Goal: Task Accomplishment & Management: Manage account settings

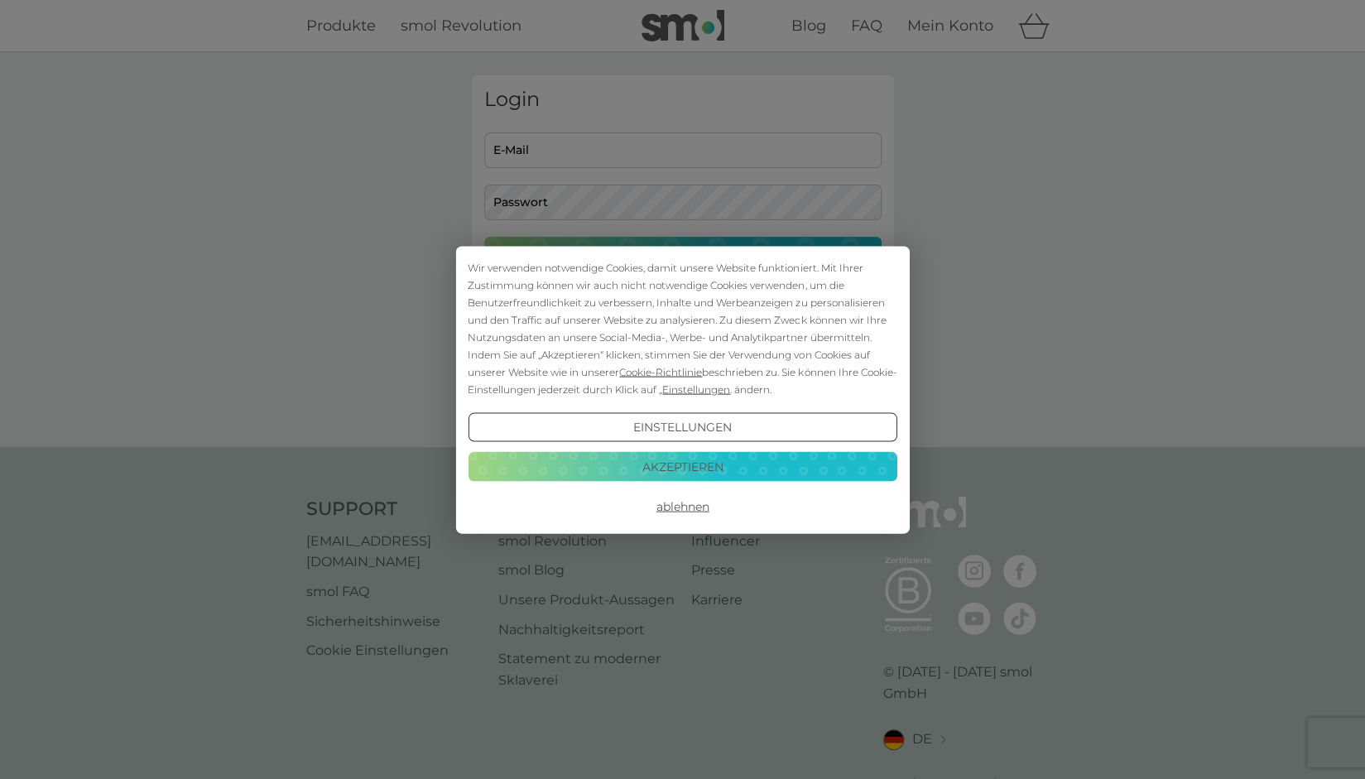
click at [689, 469] on button "Akzeptieren" at bounding box center [682, 467] width 429 height 30
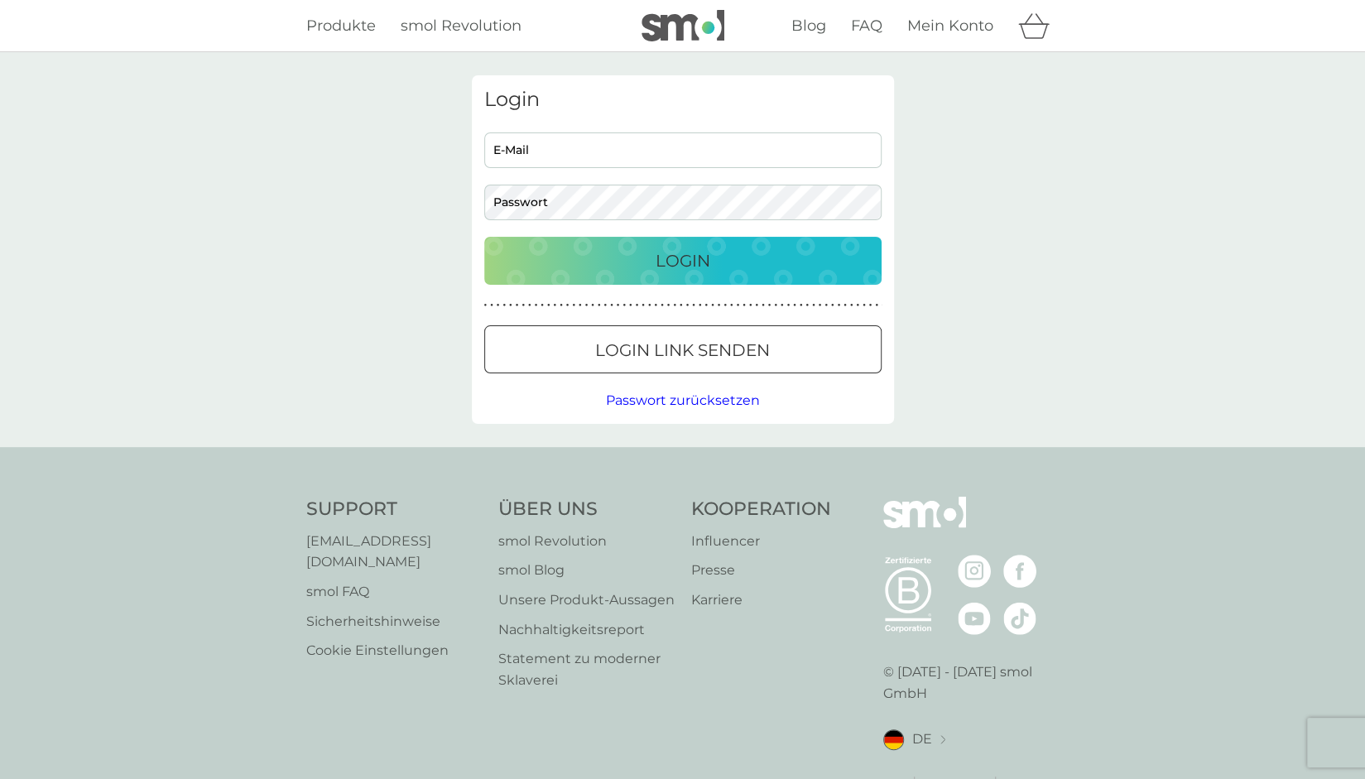
click at [532, 143] on input "E-Mail" at bounding box center [682, 150] width 397 height 36
click at [532, 145] on input "E-Mail" at bounding box center [682, 150] width 397 height 36
type input "alfons@lentfort.de"
click at [656, 264] on p "Login" at bounding box center [683, 261] width 55 height 26
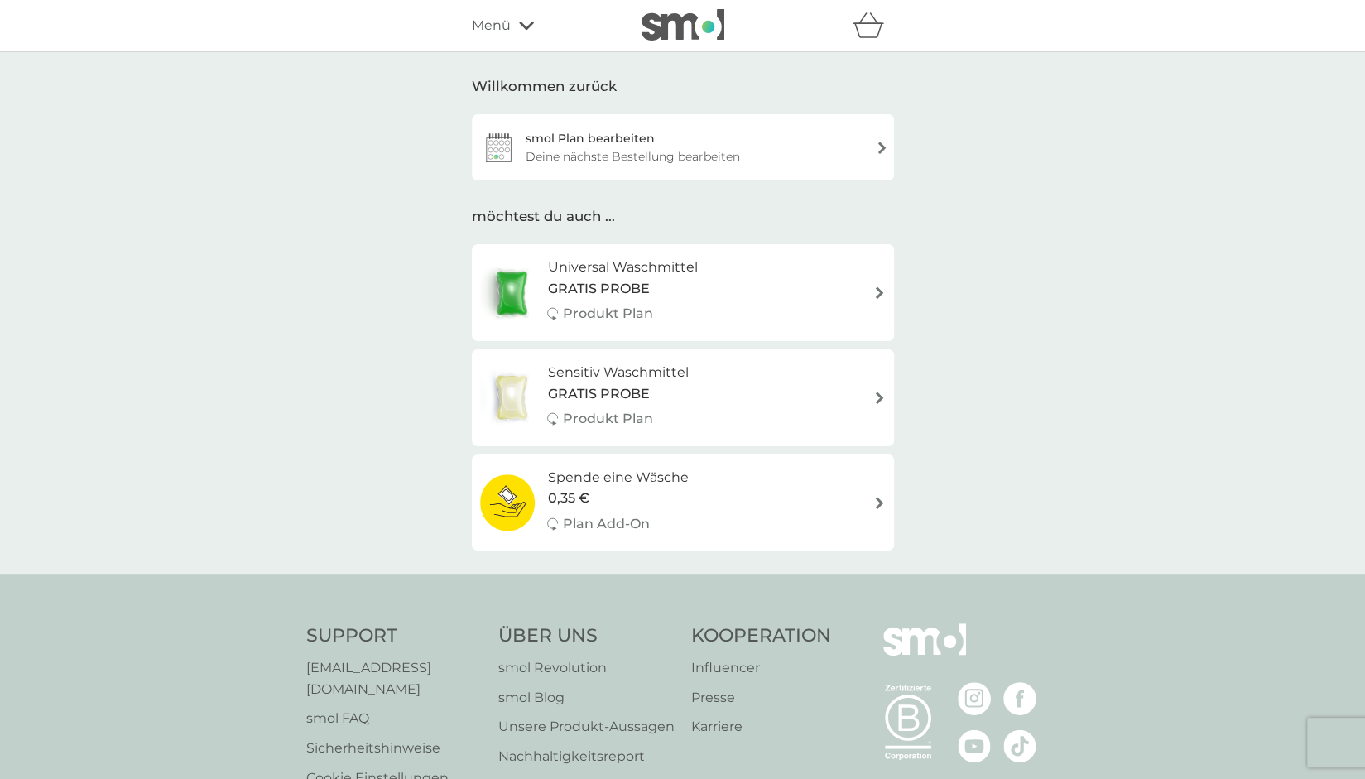
click at [676, 156] on div "Deine nächste Bestellung bearbeiten" at bounding box center [633, 156] width 214 height 18
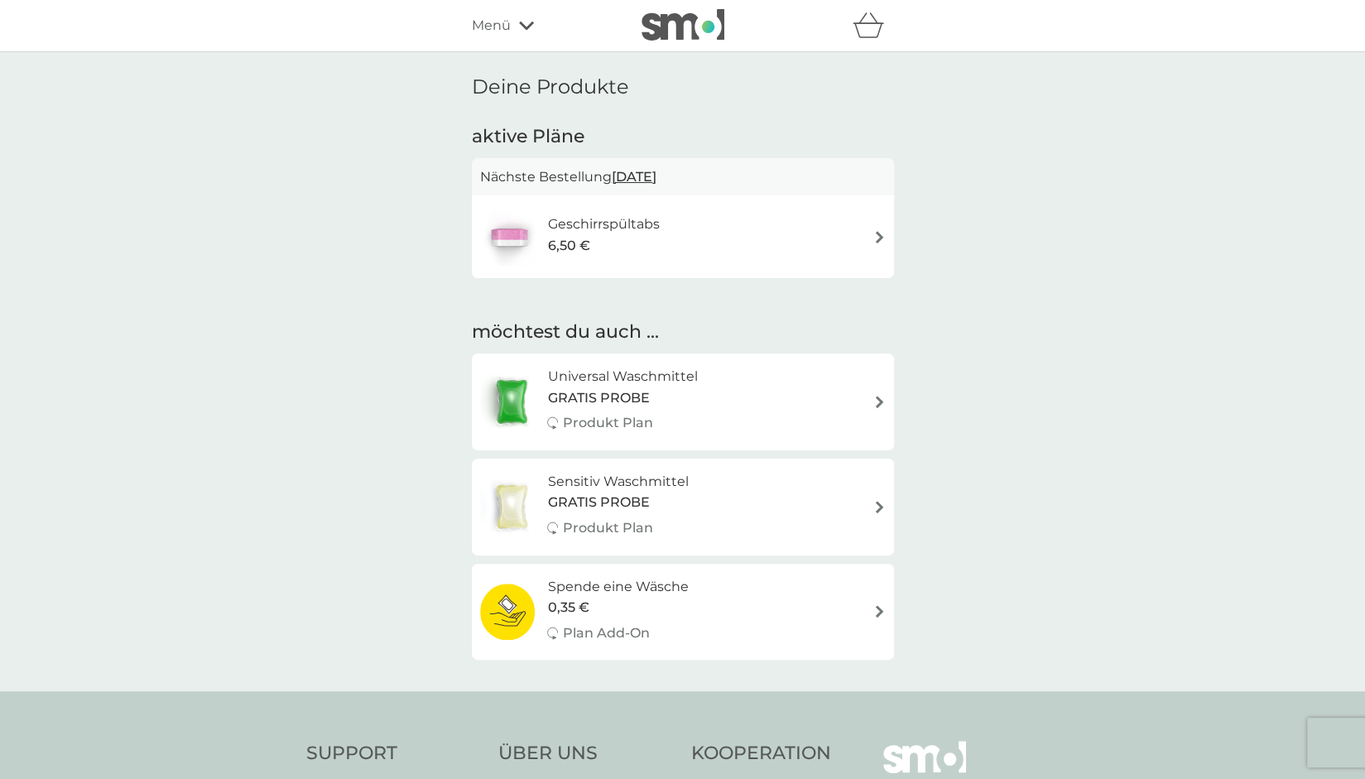
click at [880, 233] on img at bounding box center [879, 237] width 12 height 12
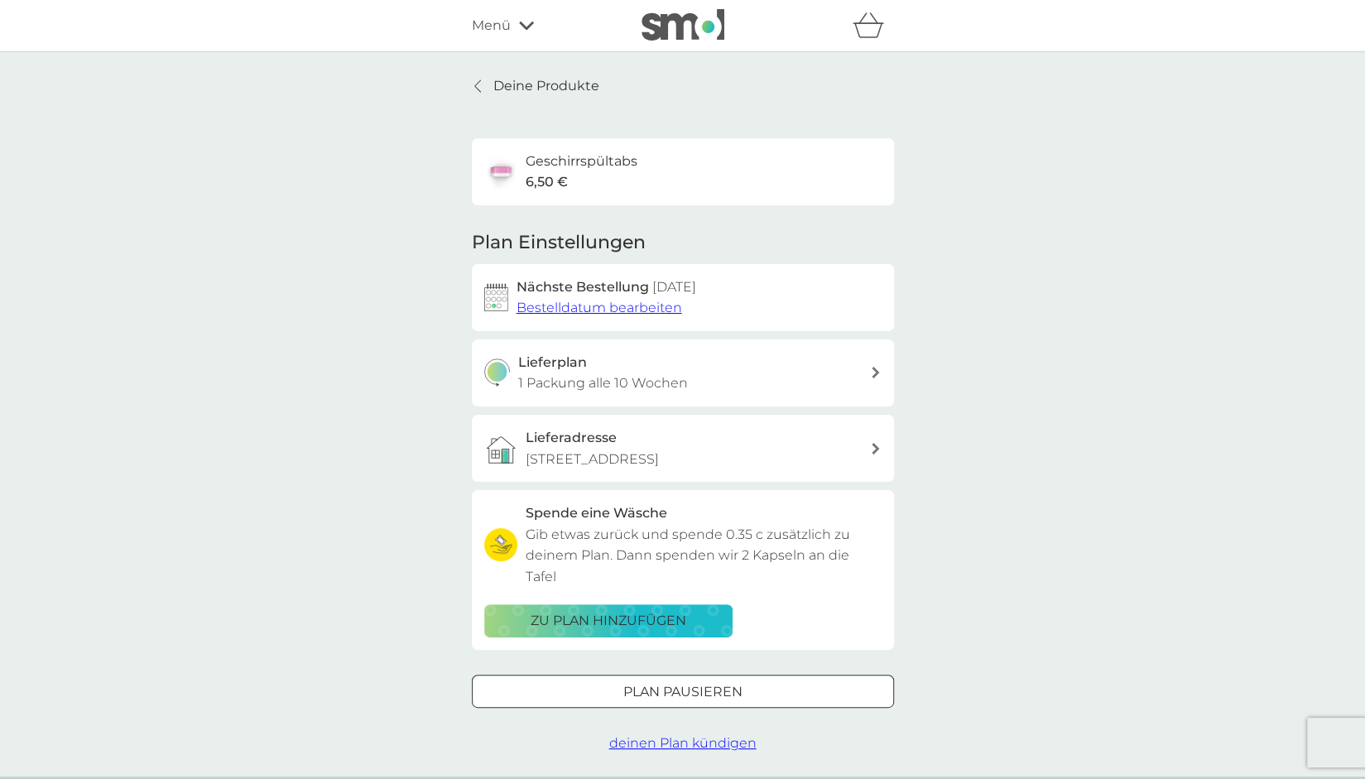
click at [857, 376] on div "Lieferplan 1 Packung alle 10 Wochen" at bounding box center [694, 373] width 352 height 42
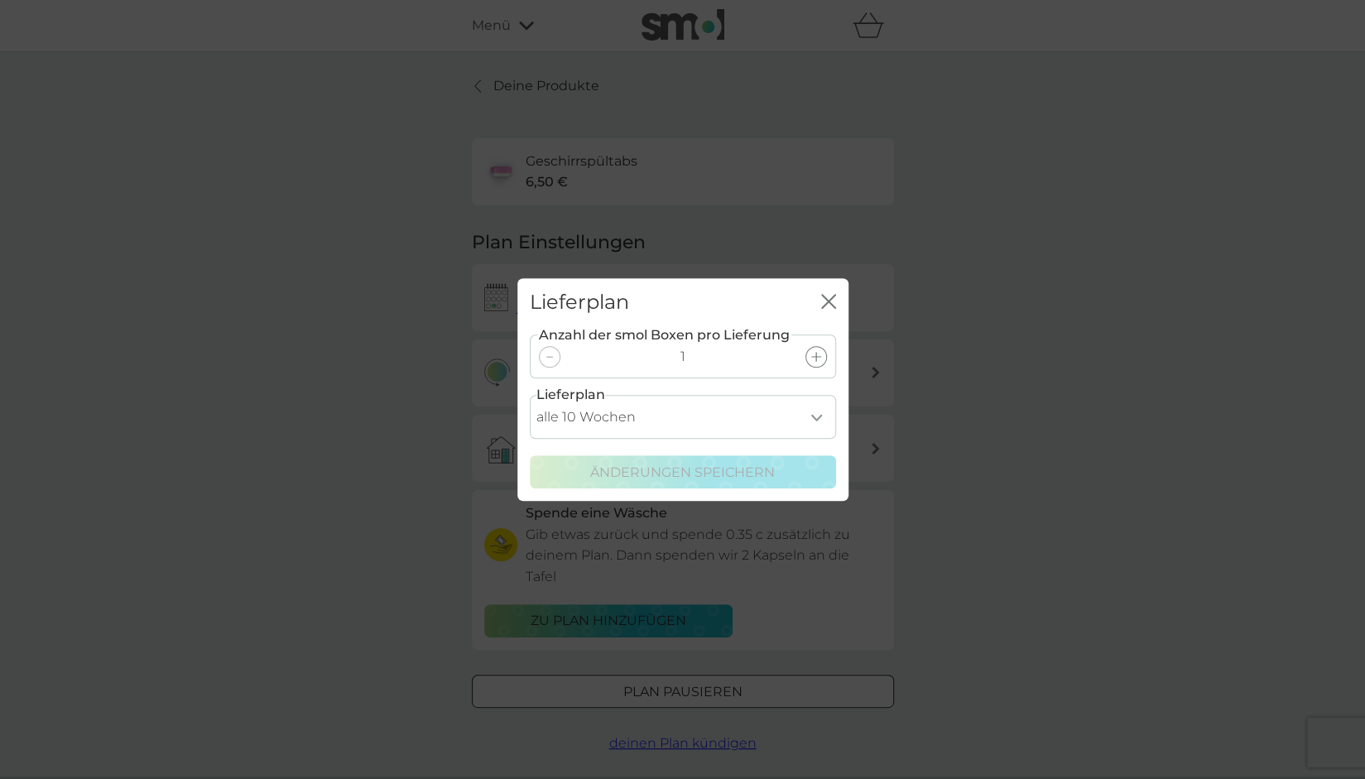
click at [819, 420] on select "alle 1 Woche alle 2 Wochen alle 3 Wochen alle 4 Wochen alle 5 Wochen alle 6 Woc…" at bounding box center [683, 417] width 306 height 44
select select "112"
click at [530, 395] on select "alle 1 Woche alle 2 Wochen alle 3 Wochen alle 4 Wochen alle 5 Wochen alle 6 Woc…" at bounding box center [683, 417] width 306 height 44
click at [690, 479] on p "Änderungen speichern" at bounding box center [682, 473] width 185 height 22
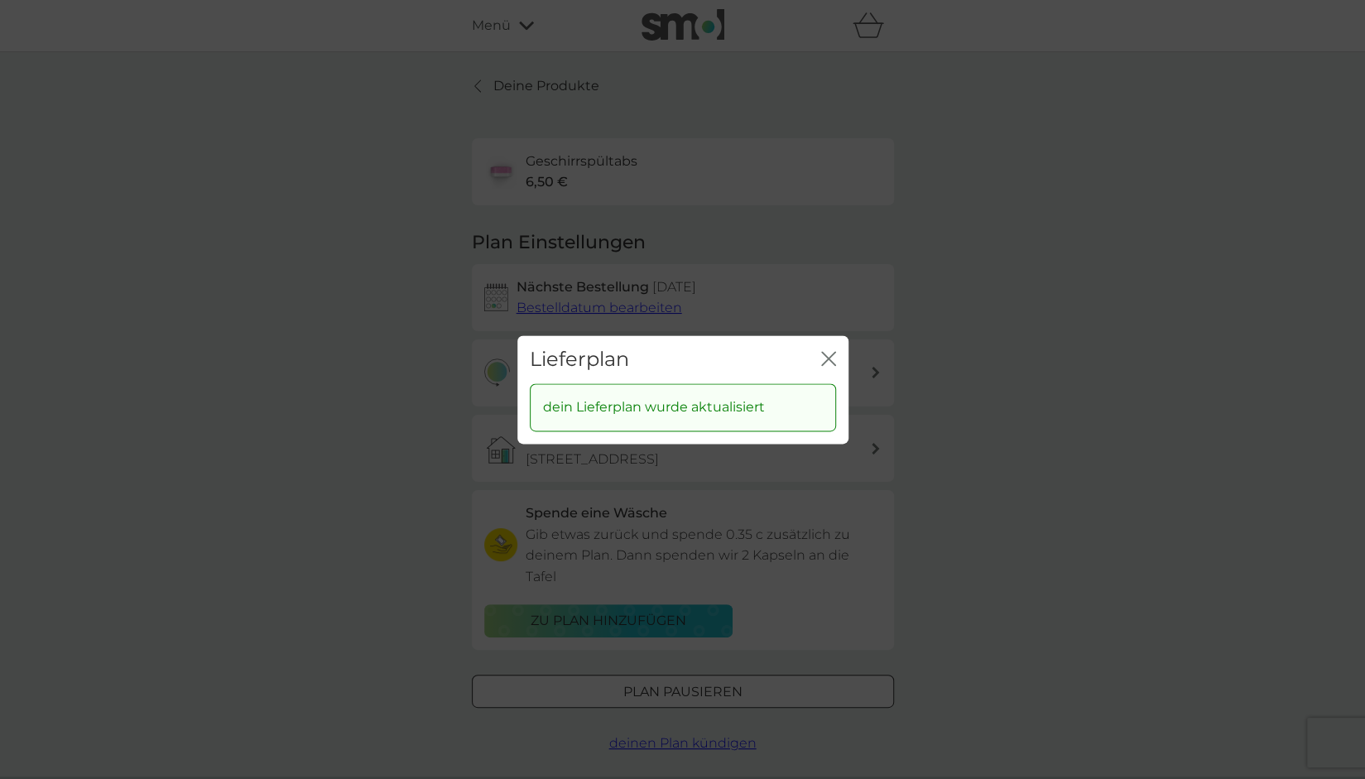
click at [671, 406] on p "dein Lieferplan wurde aktualisiert" at bounding box center [654, 408] width 222 height 22
click at [830, 357] on icon "Schließen" at bounding box center [832, 358] width 7 height 13
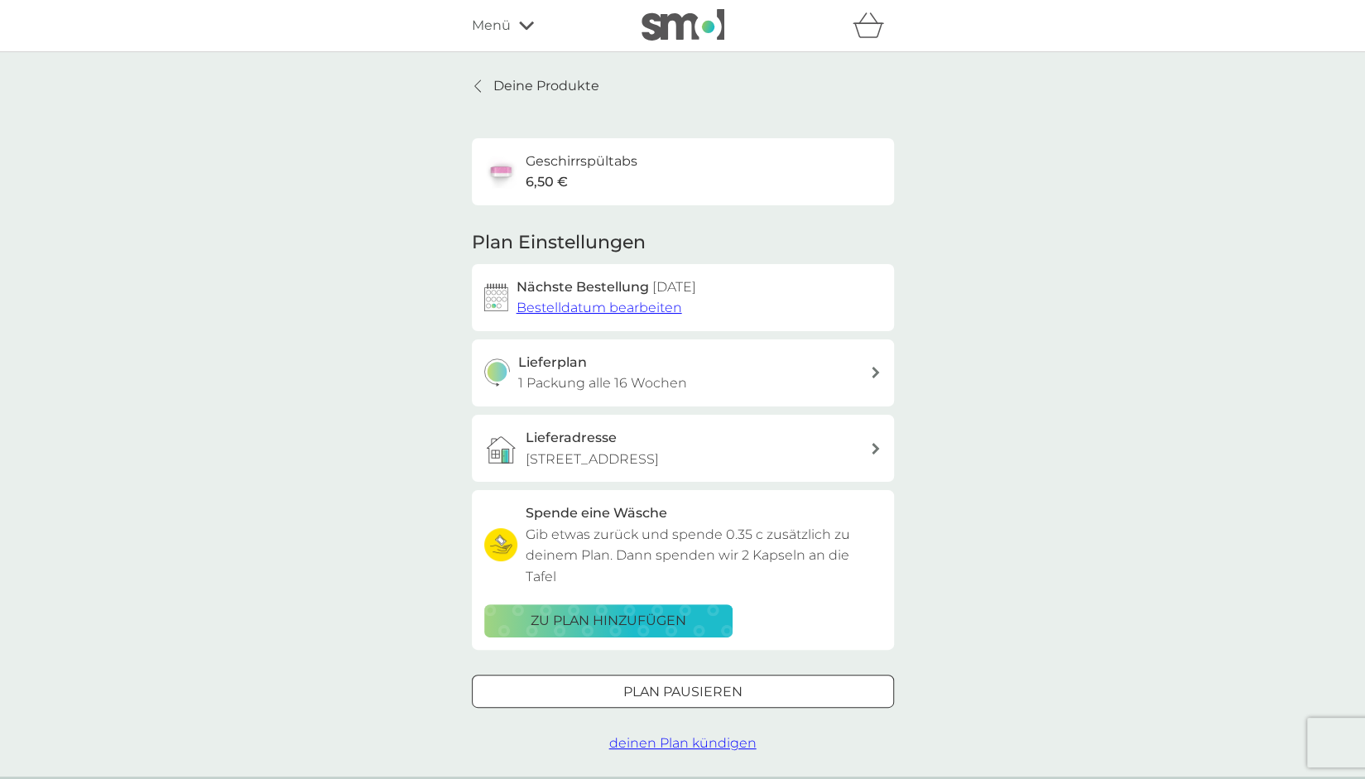
click at [585, 304] on span "Bestelldatum bearbeiten" at bounding box center [600, 308] width 166 height 16
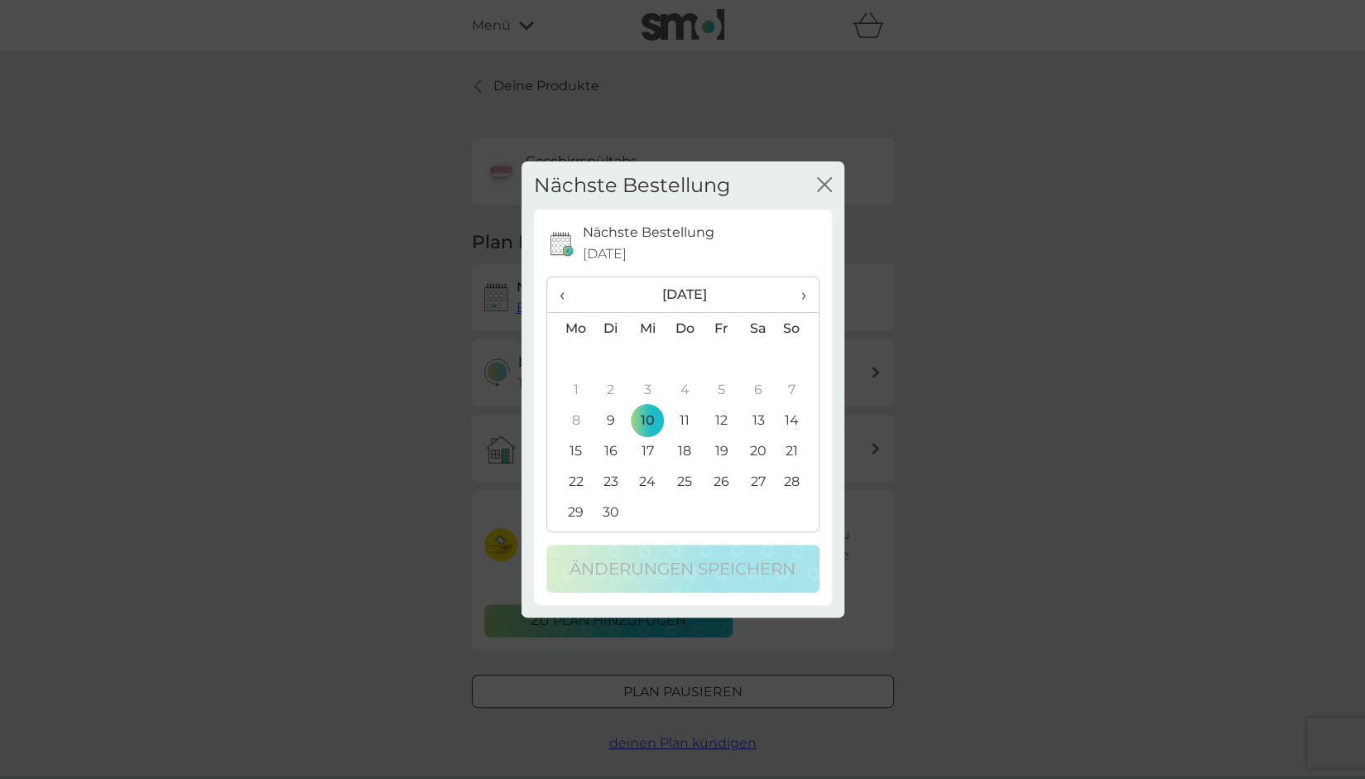
click at [801, 298] on span "›" at bounding box center [797, 294] width 17 height 35
click at [795, 483] on td "30" at bounding box center [797, 481] width 41 height 31
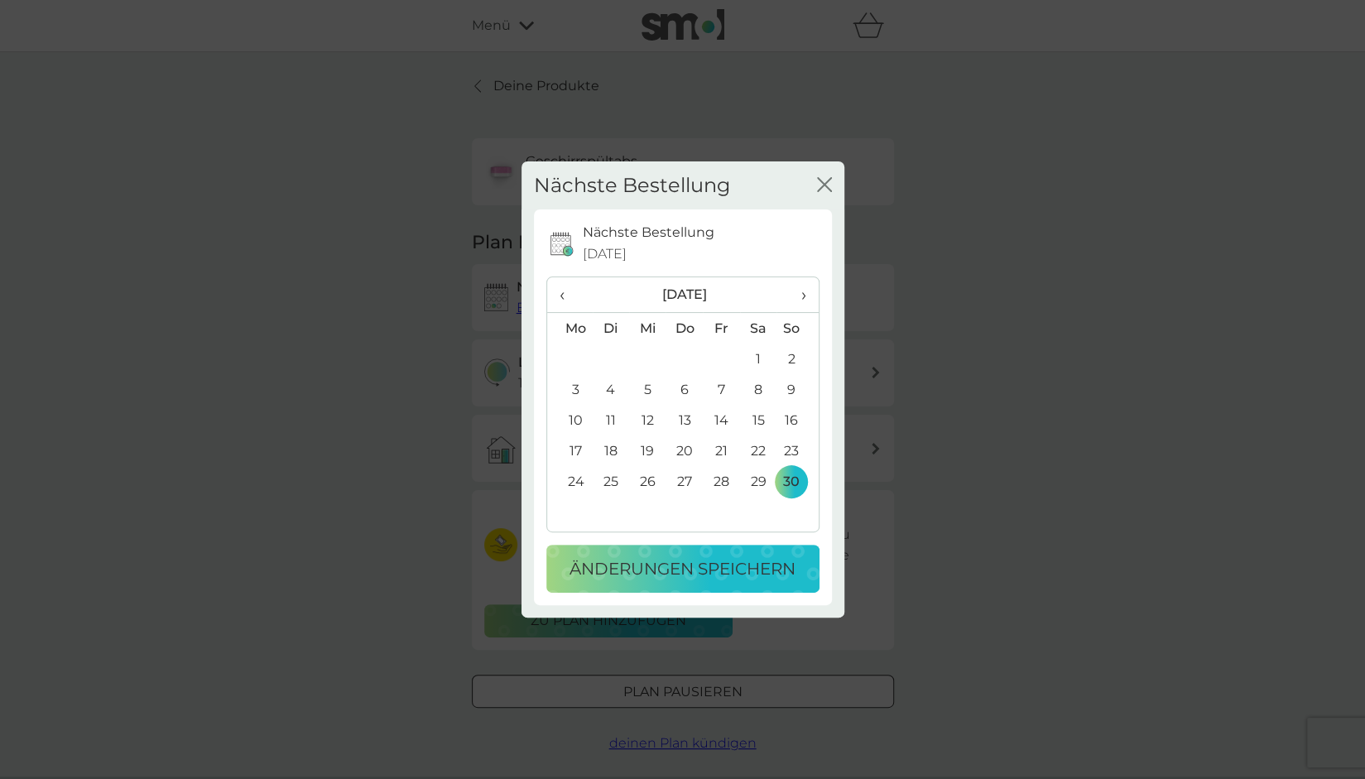
click at [694, 568] on p "Änderungen speichern" at bounding box center [683, 569] width 226 height 26
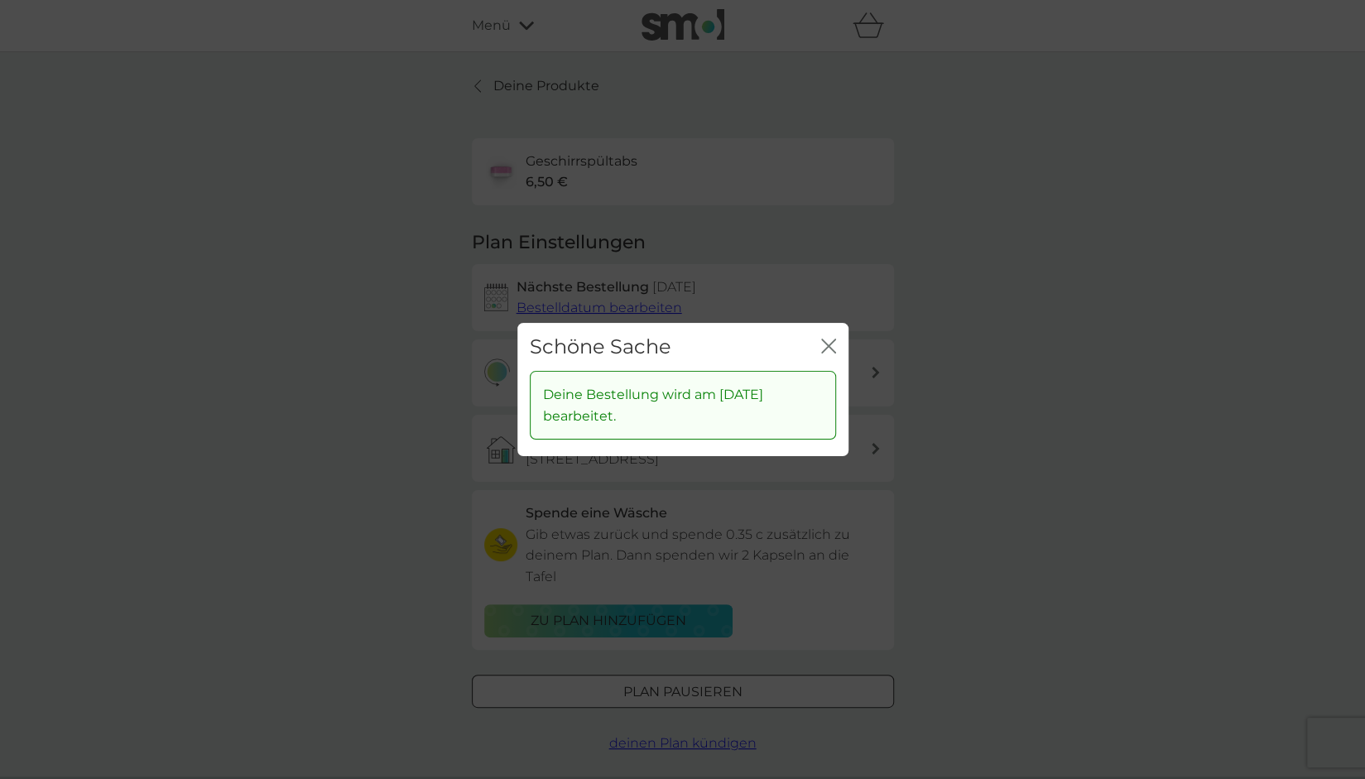
click at [830, 337] on div "Schließen" at bounding box center [828, 347] width 15 height 24
click at [825, 345] on icon "Schließen" at bounding box center [828, 346] width 15 height 15
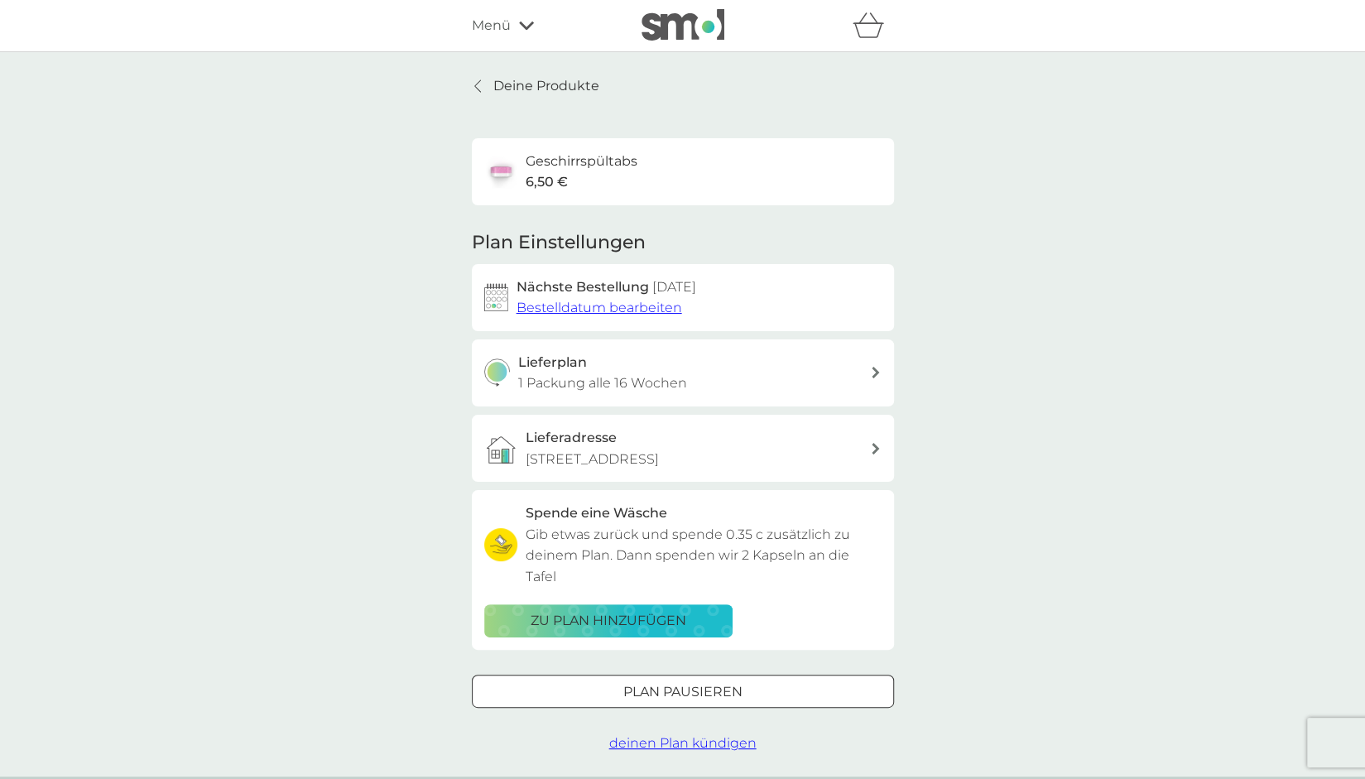
click at [523, 33] on div "Menü" at bounding box center [542, 26] width 141 height 22
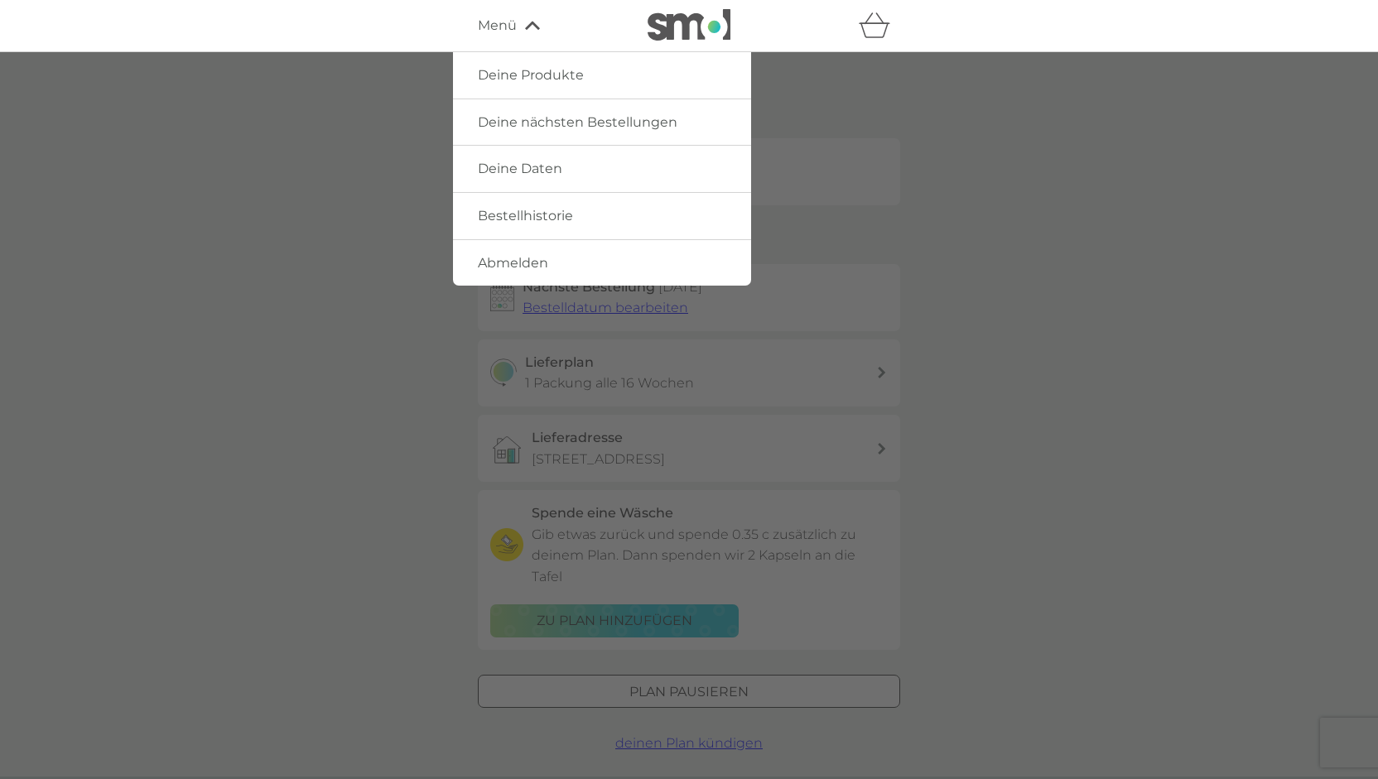
click at [320, 244] on div at bounding box center [689, 441] width 1378 height 779
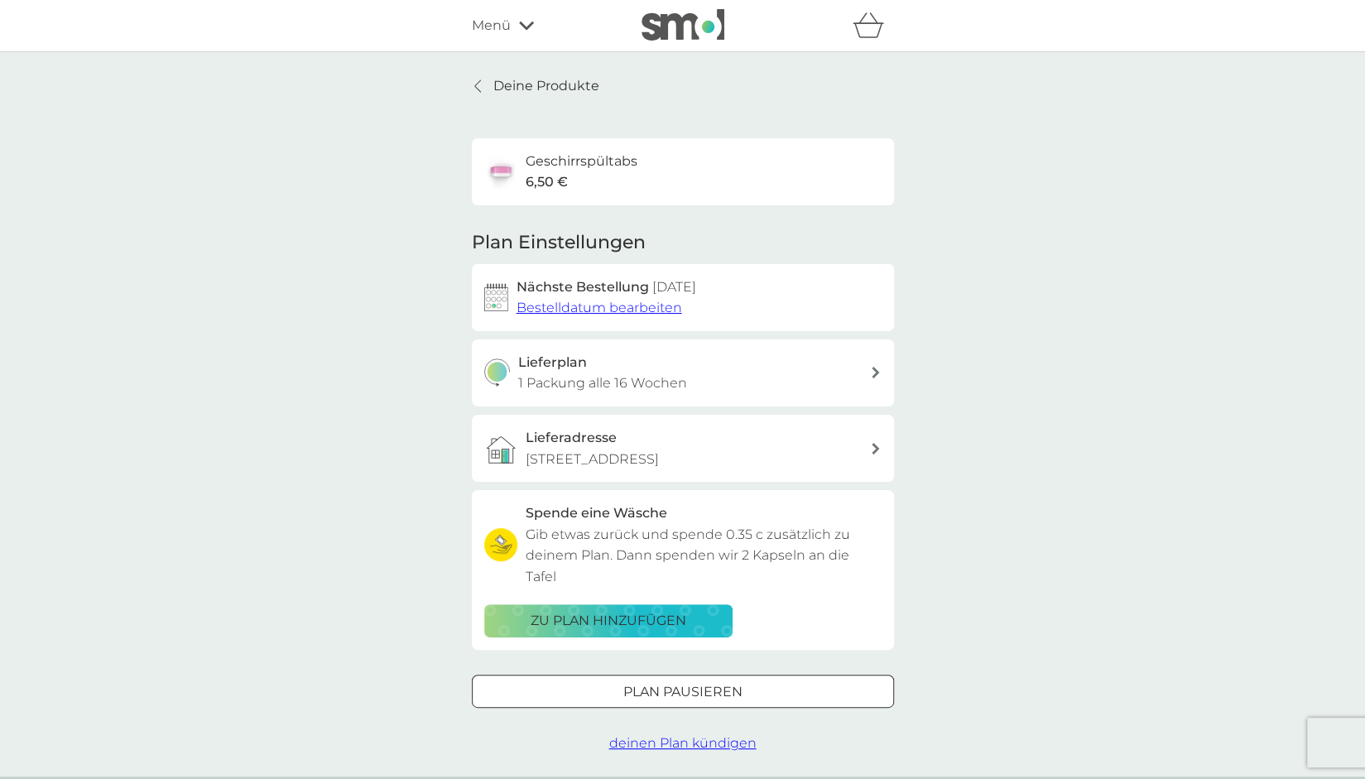
click at [477, 84] on icon at bounding box center [477, 85] width 7 height 13
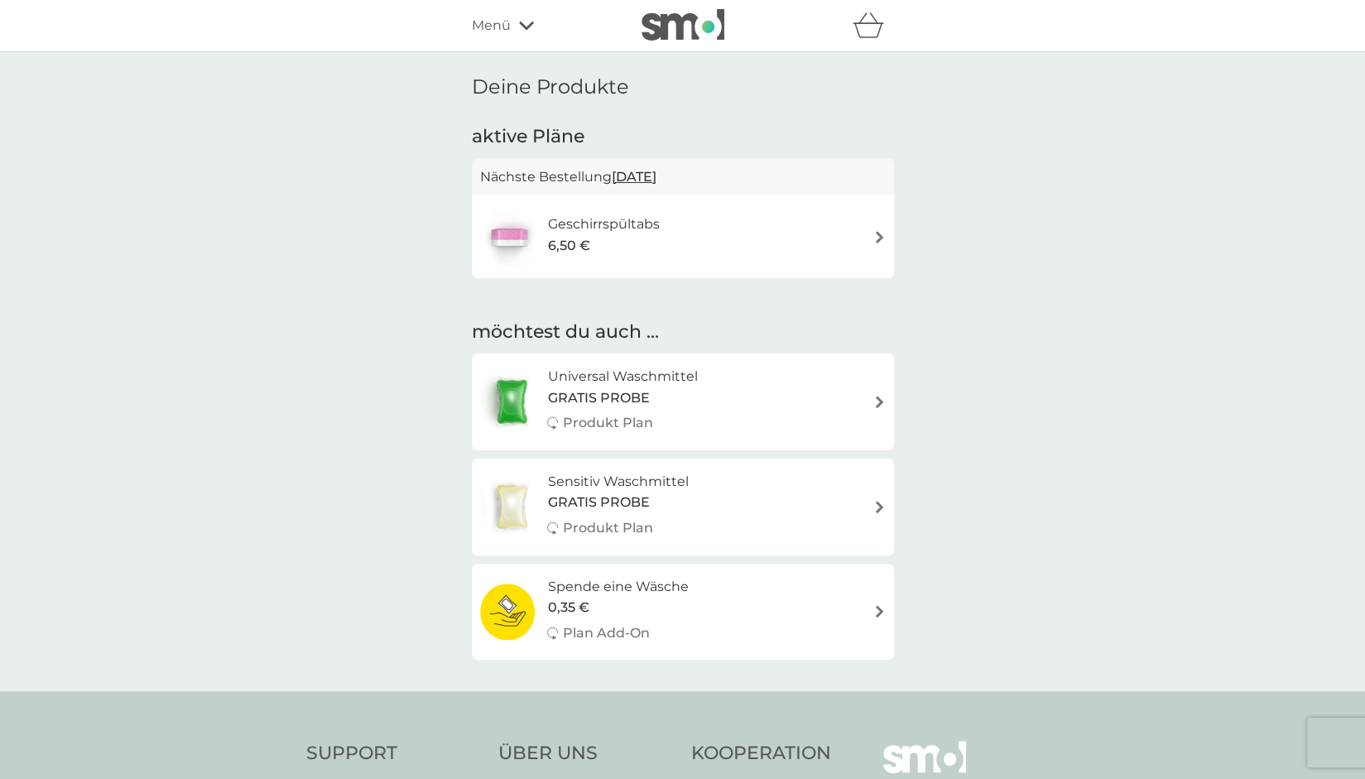
click at [882, 242] on img at bounding box center [879, 237] width 12 height 12
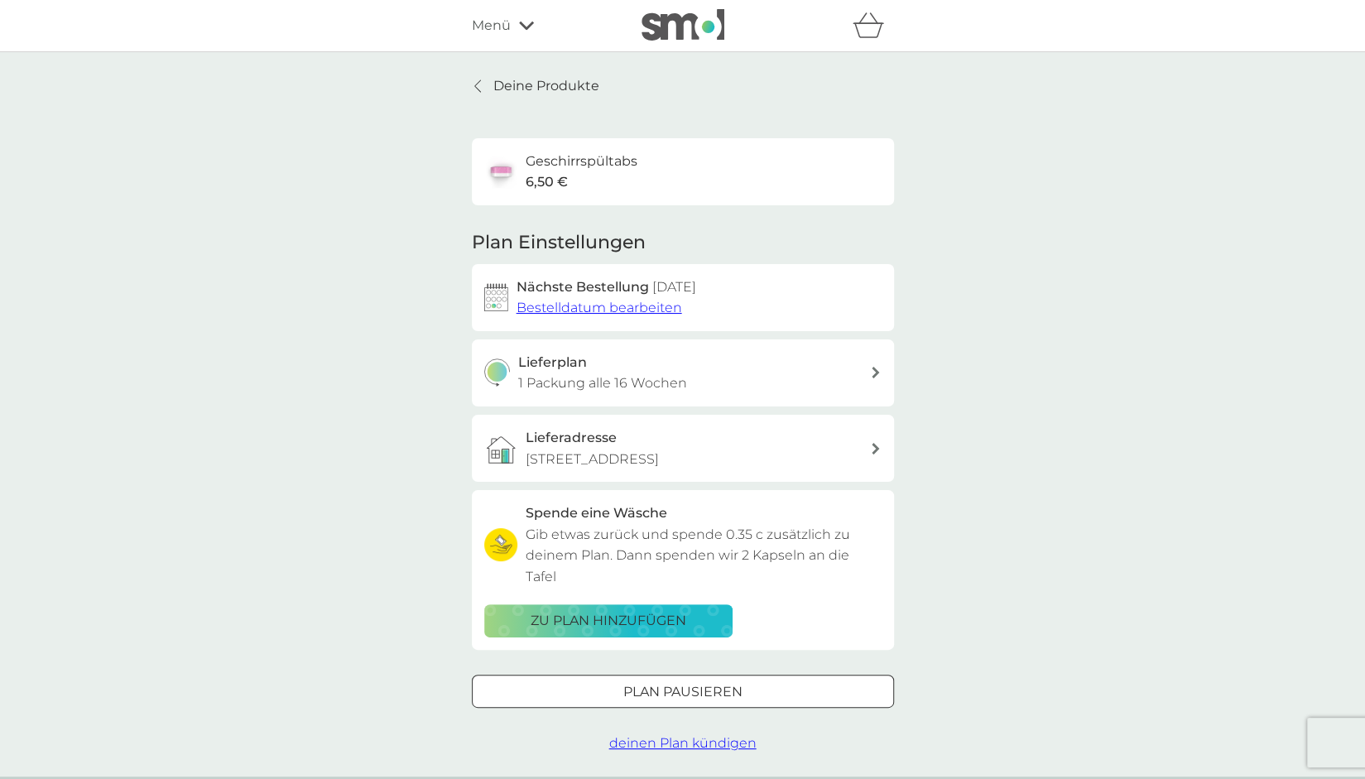
click at [640, 306] on span "Bestelldatum bearbeiten" at bounding box center [600, 308] width 166 height 16
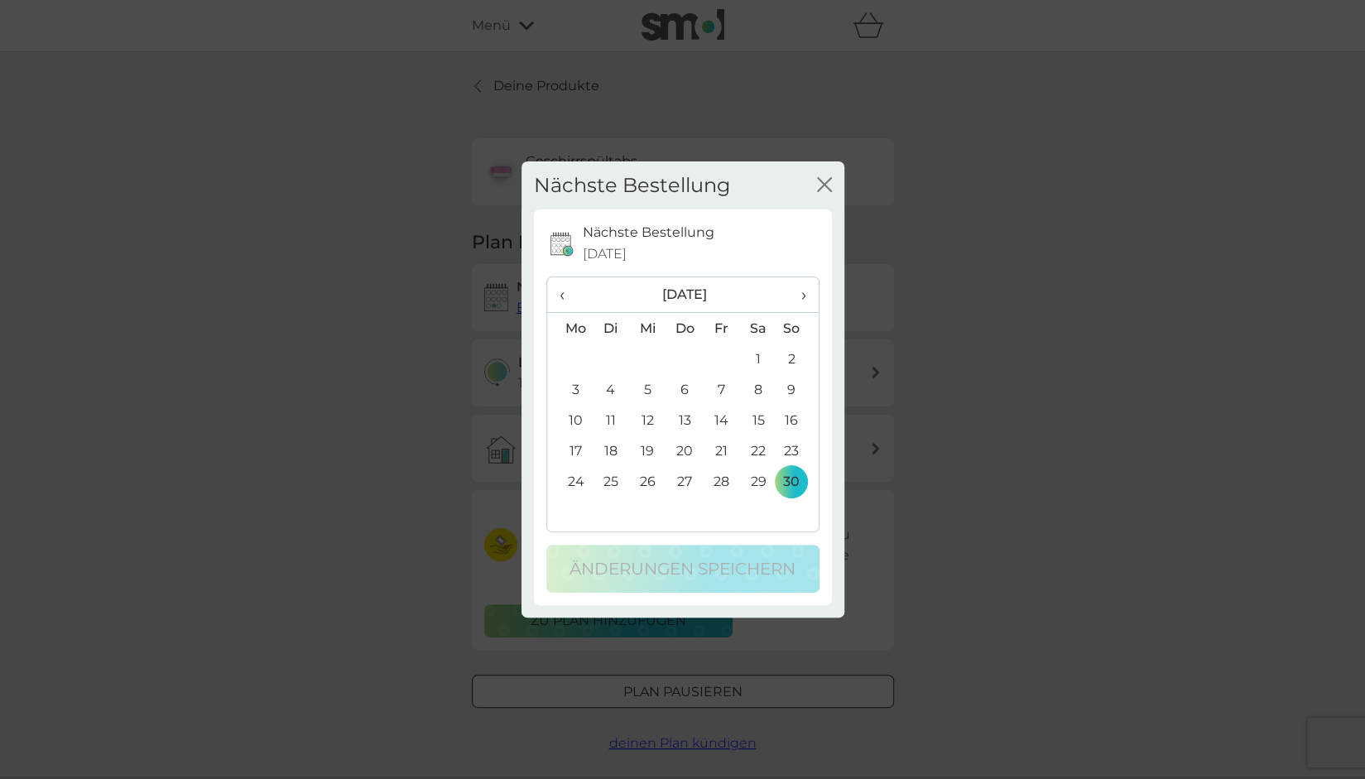
click at [804, 299] on span "›" at bounding box center [797, 294] width 17 height 35
click at [575, 392] on td "5" at bounding box center [570, 389] width 46 height 31
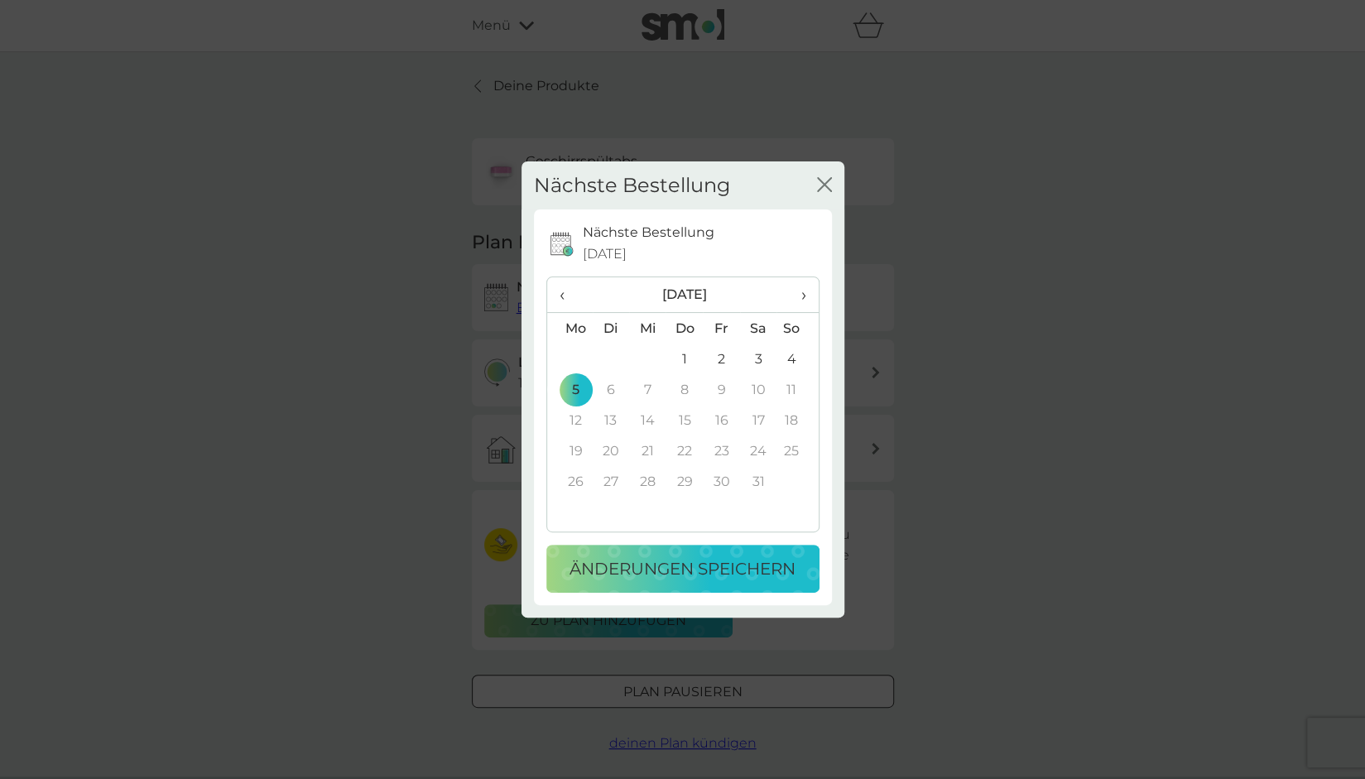
click at [657, 567] on p "Änderungen speichern" at bounding box center [683, 569] width 226 height 26
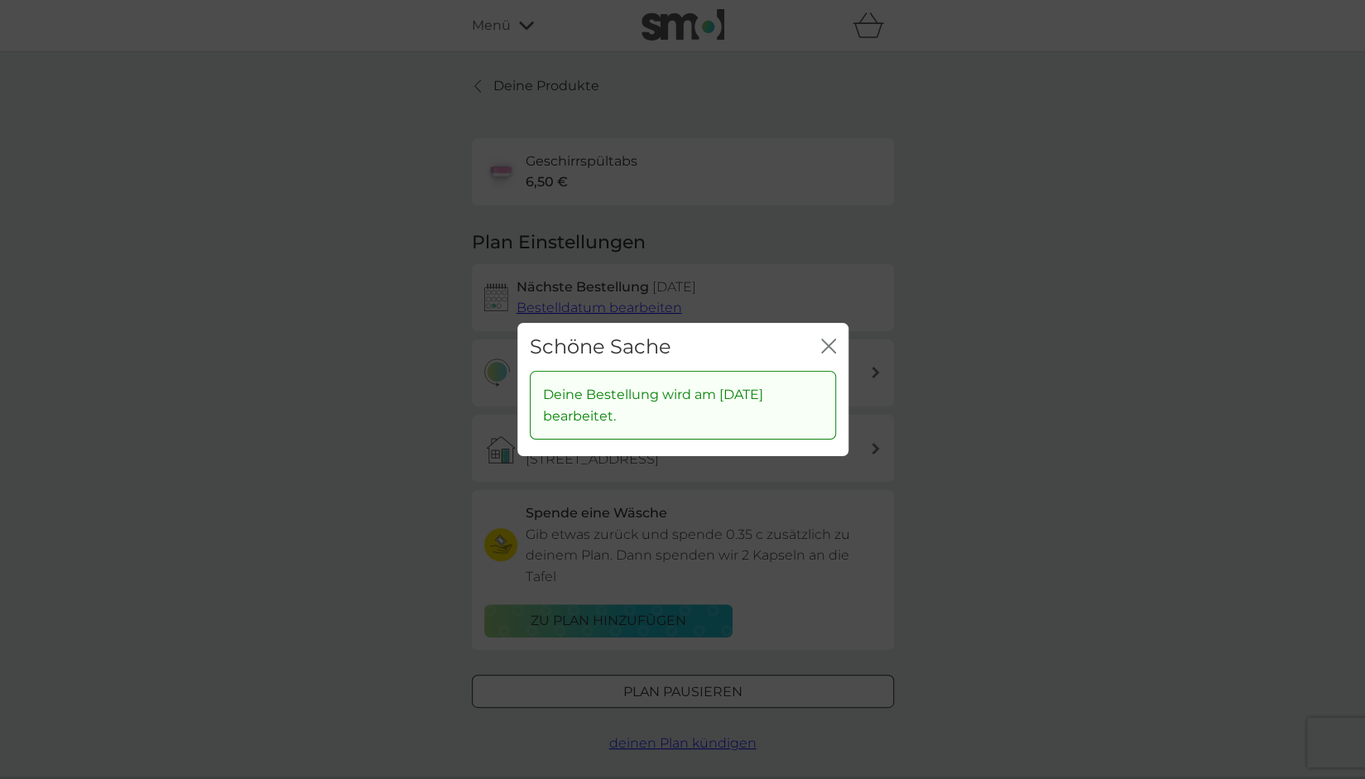
click at [831, 345] on icon "Schließen" at bounding box center [828, 346] width 15 height 15
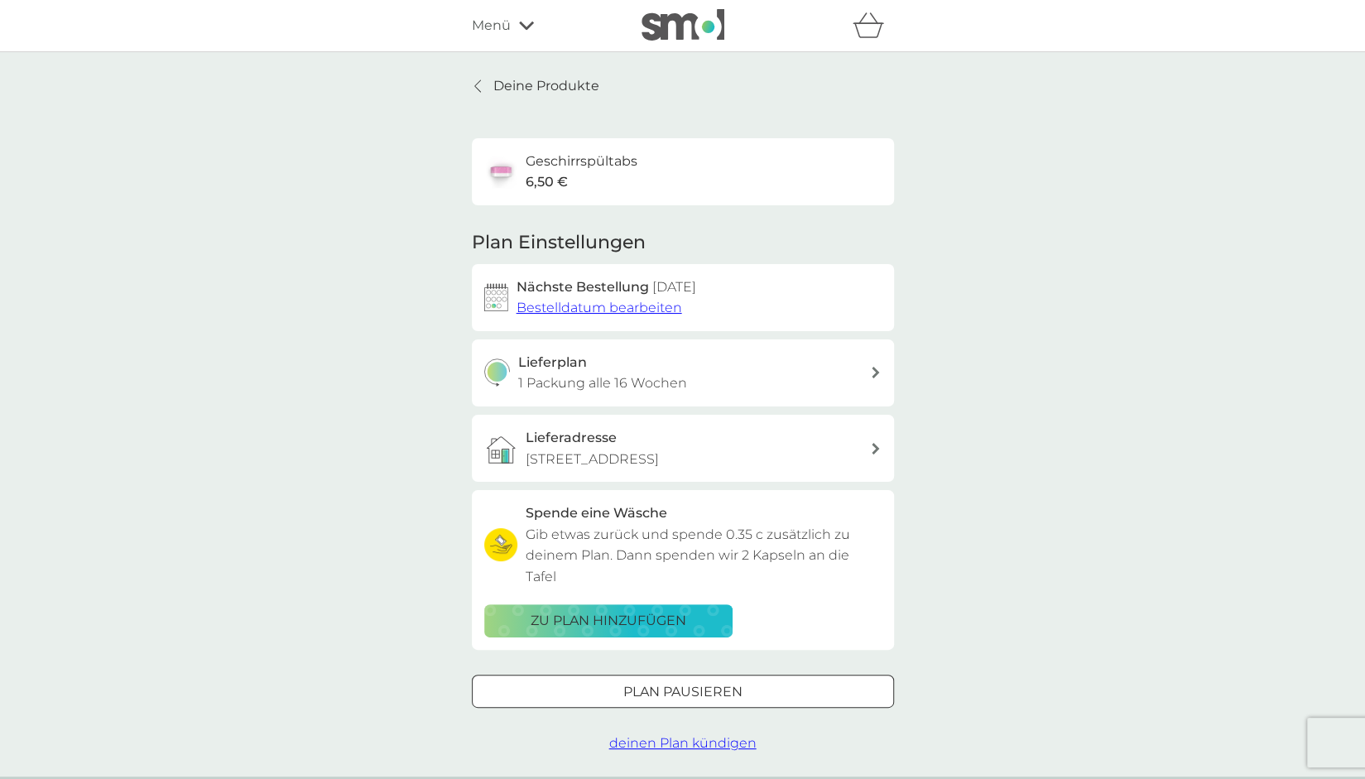
click at [520, 22] on icon at bounding box center [526, 26] width 15 height 8
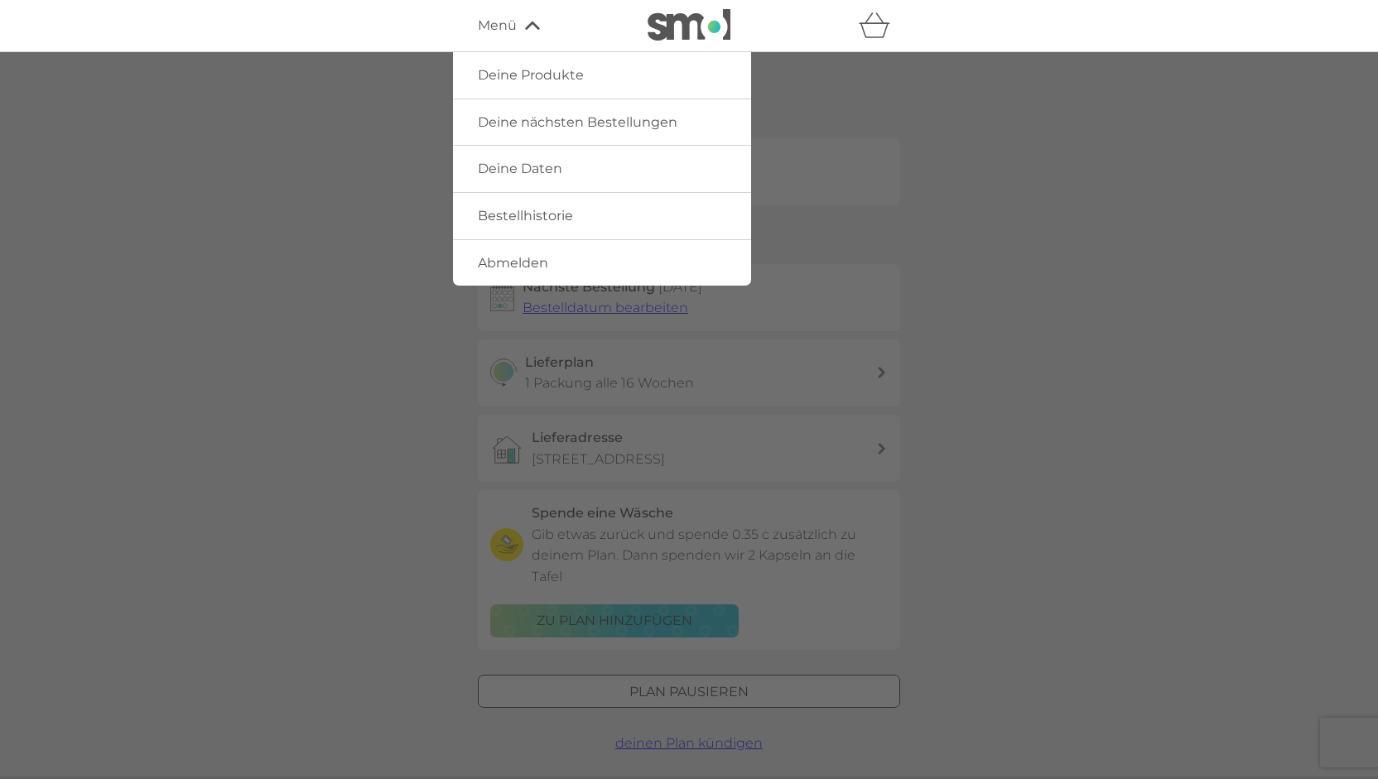
click at [515, 267] on span "Abmelden" at bounding box center [513, 263] width 70 height 16
